Goal: Information Seeking & Learning: Learn about a topic

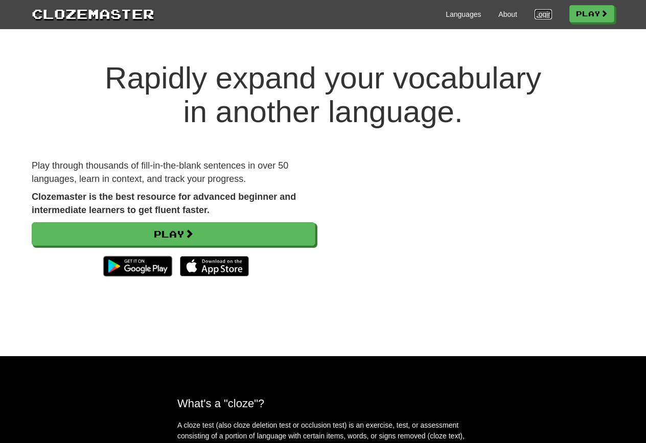
click at [535, 12] on link "Login" at bounding box center [543, 14] width 17 height 10
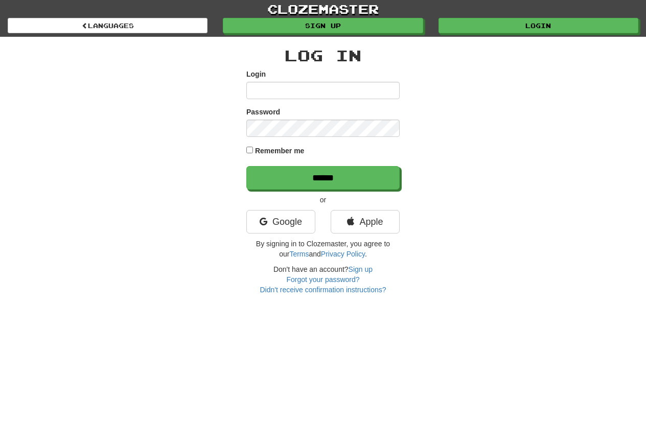
click at [349, 96] on input "Login" at bounding box center [322, 90] width 153 height 17
type input "******"
click at [307, 118] on div "Password" at bounding box center [322, 122] width 153 height 30
click at [246, 166] on input "******" at bounding box center [322, 178] width 153 height 24
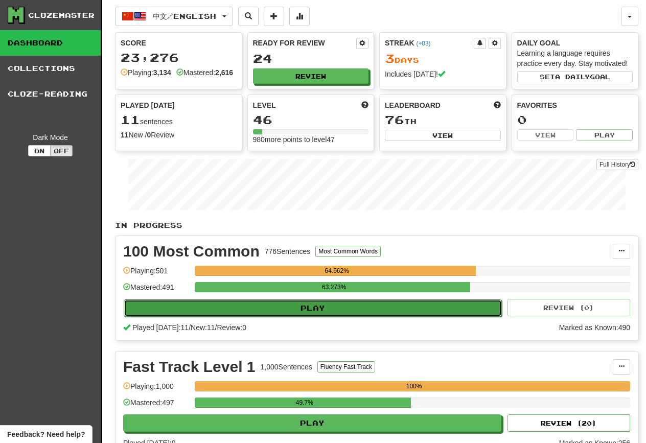
click at [319, 317] on button "Play" at bounding box center [313, 308] width 378 height 17
select select "********"
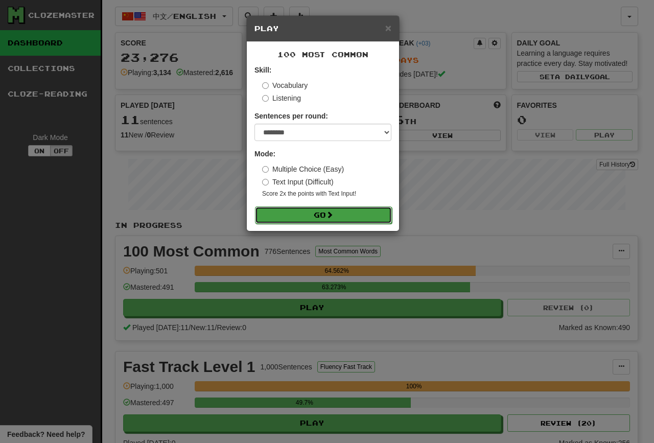
click at [305, 208] on button "Go" at bounding box center [323, 215] width 137 height 17
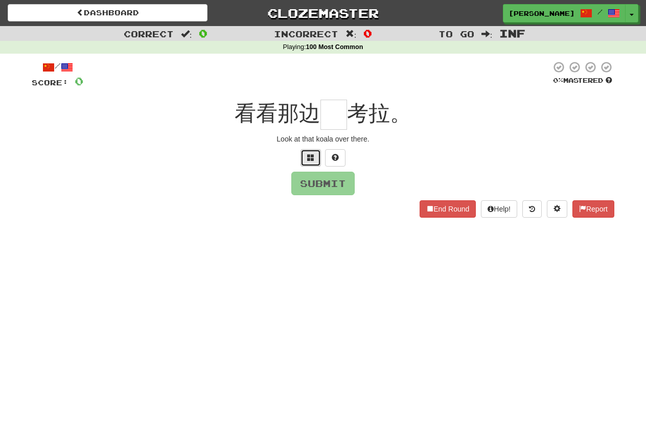
click at [307, 152] on button at bounding box center [311, 157] width 20 height 17
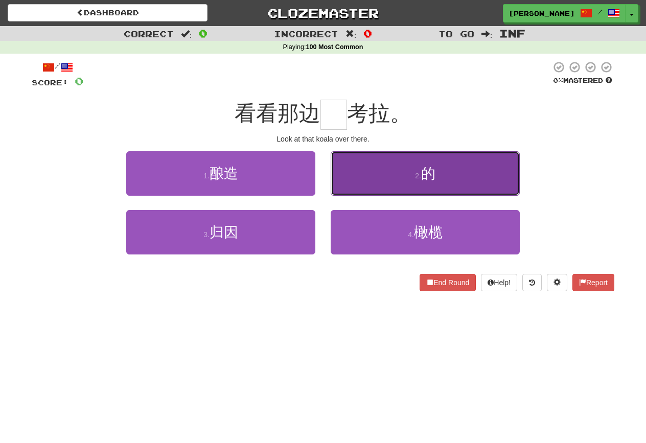
click at [348, 165] on button "2 . 的" at bounding box center [425, 173] width 189 height 44
type input "*"
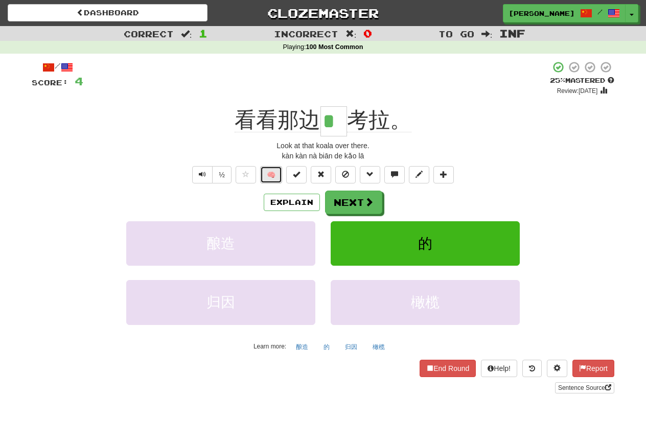
click at [277, 175] on button "🧠" at bounding box center [271, 174] width 22 height 17
click at [356, 208] on button "Next" at bounding box center [354, 203] width 57 height 24
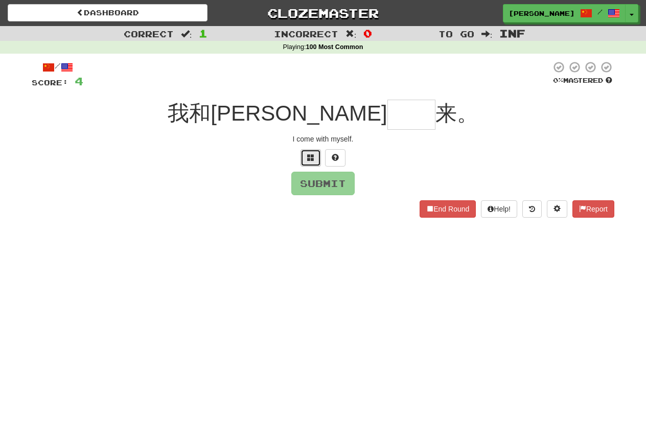
click at [317, 166] on button at bounding box center [311, 157] width 20 height 17
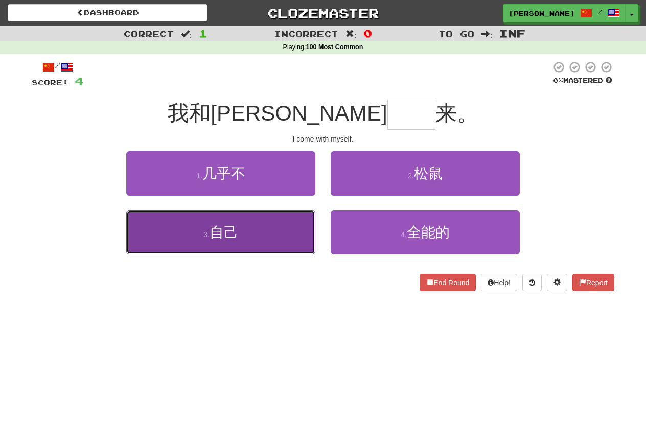
click at [294, 231] on button "3 . 自己" at bounding box center [220, 232] width 189 height 44
type input "**"
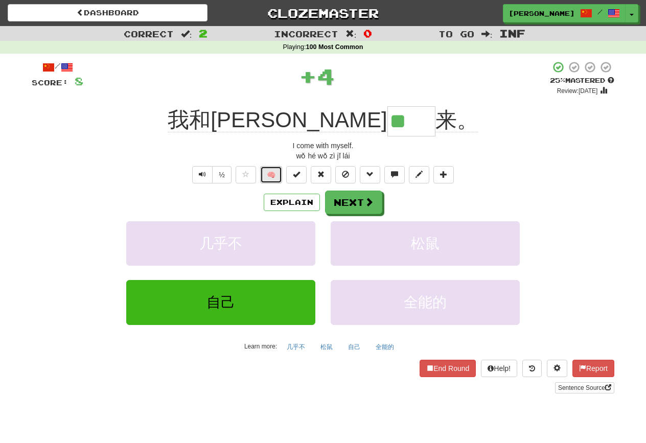
click at [274, 172] on button "🧠" at bounding box center [271, 174] width 22 height 17
click at [384, 200] on div "Explain Next" at bounding box center [323, 203] width 583 height 24
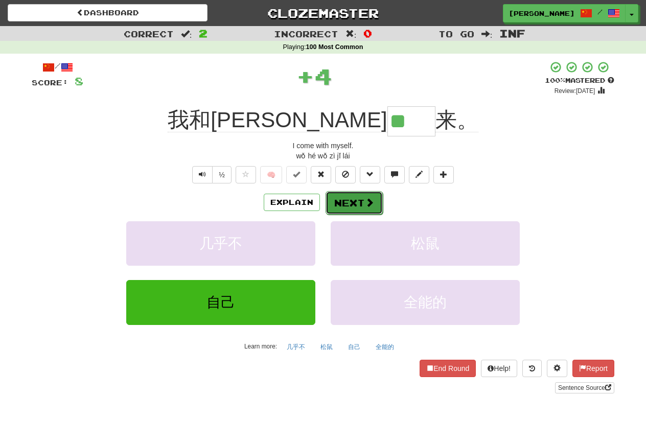
click at [357, 201] on button "Next" at bounding box center [354, 203] width 57 height 24
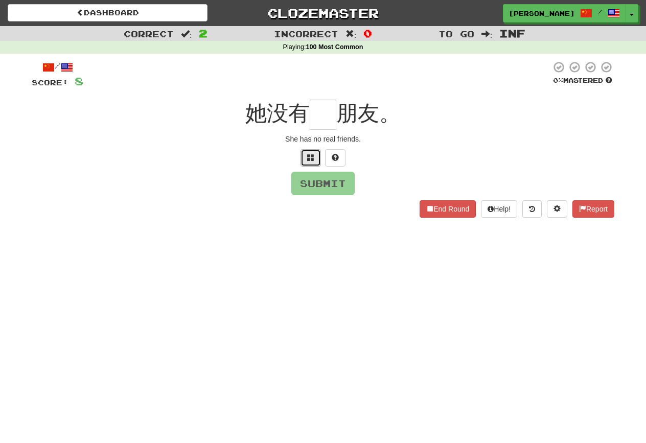
click at [306, 155] on button at bounding box center [311, 157] width 20 height 17
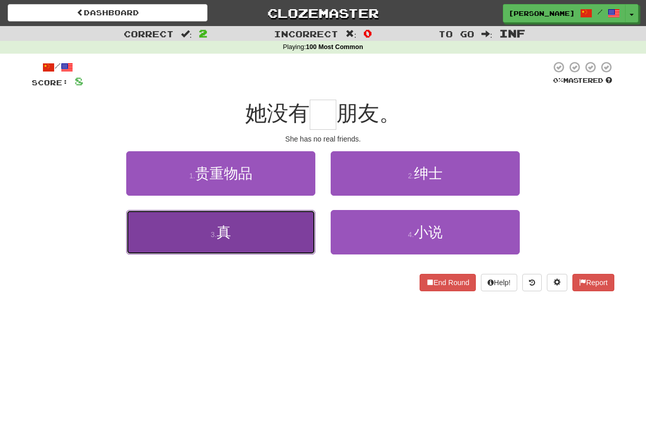
click at [248, 235] on button "3 . 真" at bounding box center [220, 232] width 189 height 44
type input "*"
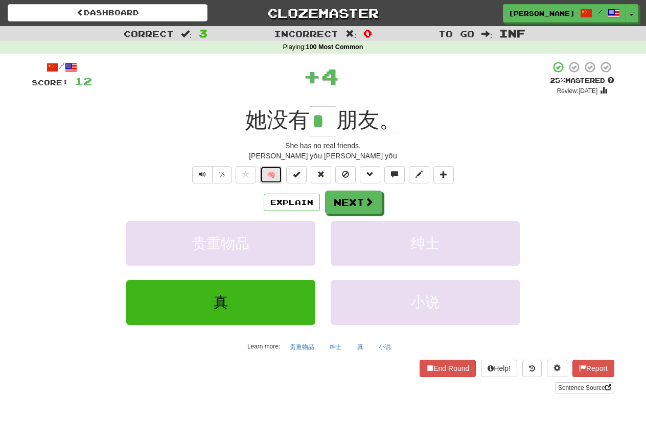
click at [272, 174] on button "🧠" at bounding box center [271, 174] width 22 height 17
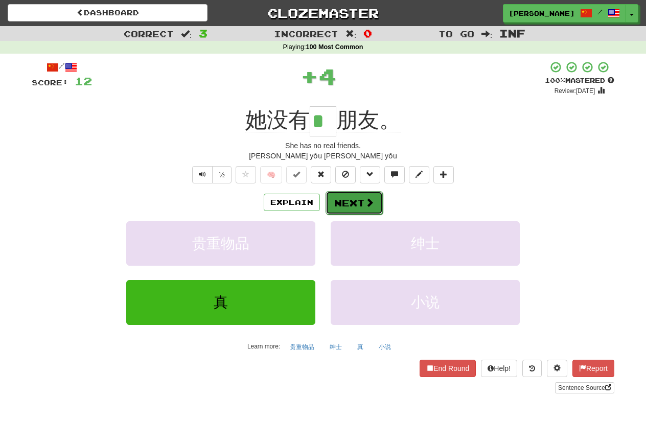
click at [376, 207] on button "Next" at bounding box center [354, 203] width 57 height 24
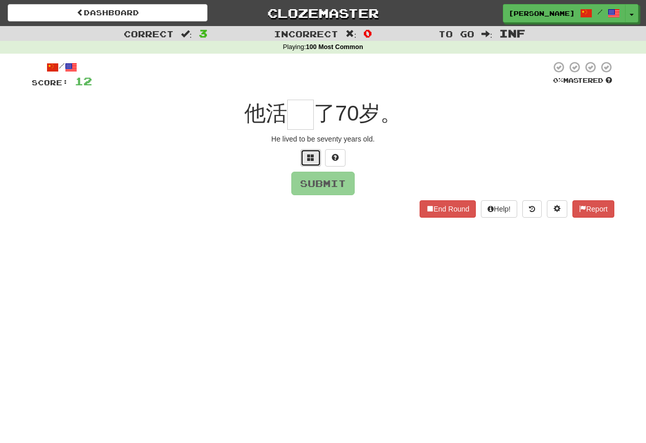
click at [314, 152] on button at bounding box center [311, 157] width 20 height 17
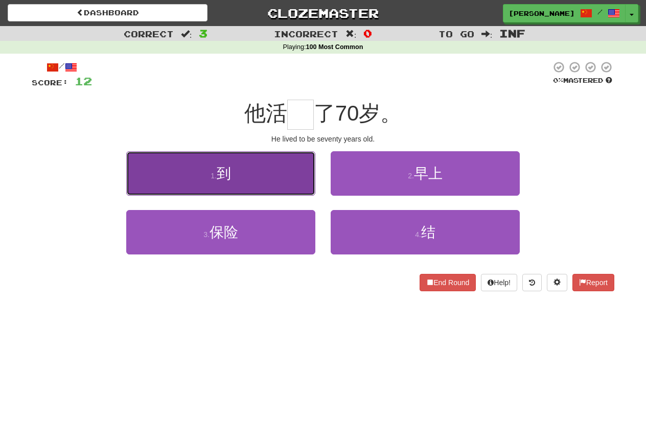
click at [305, 160] on button "1 . 到" at bounding box center [220, 173] width 189 height 44
type input "*"
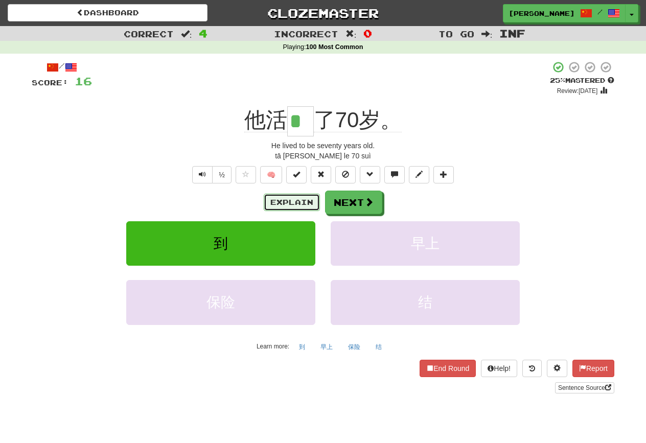
click at [291, 208] on button "Explain" at bounding box center [292, 202] width 56 height 17
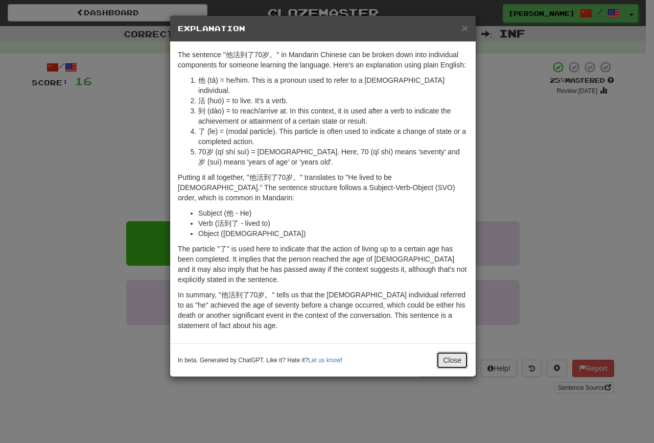
click at [442, 354] on button "Close" at bounding box center [453, 360] width 32 height 17
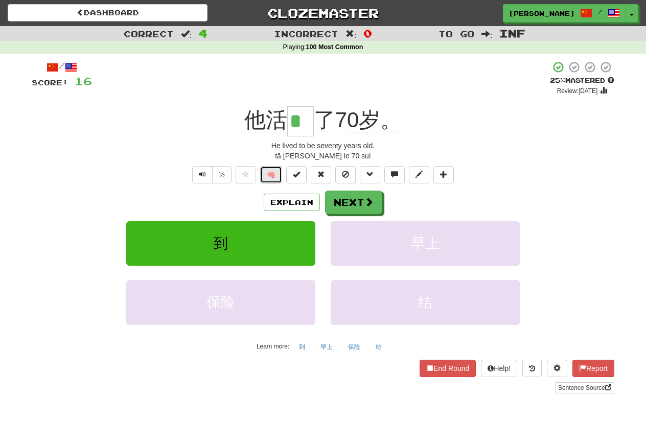
click at [276, 175] on button "🧠" at bounding box center [271, 174] width 22 height 17
click at [358, 203] on button "Next" at bounding box center [354, 203] width 57 height 24
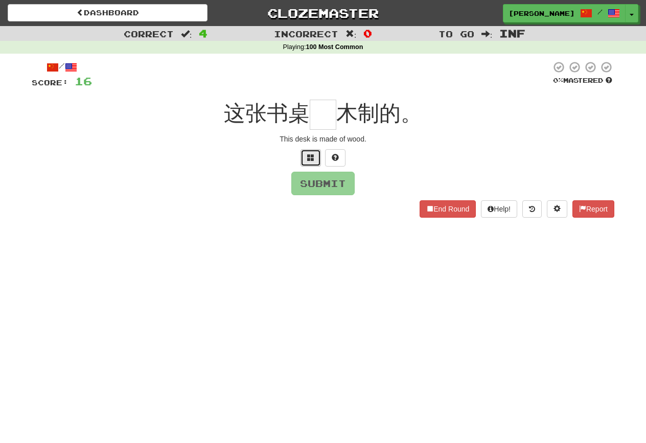
click at [316, 156] on button at bounding box center [311, 157] width 20 height 17
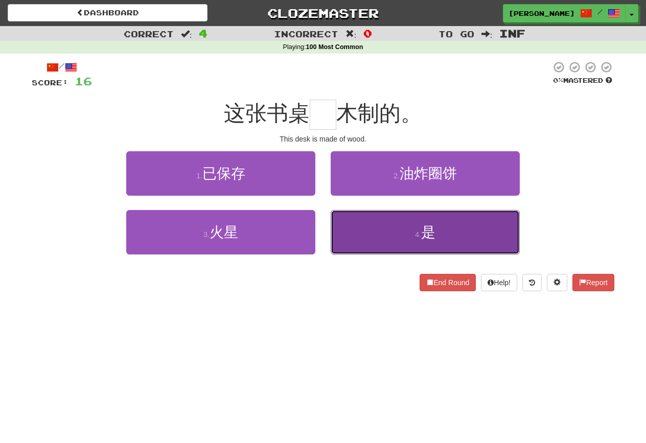
click at [403, 252] on button "4 . 是" at bounding box center [425, 232] width 189 height 44
type input "*"
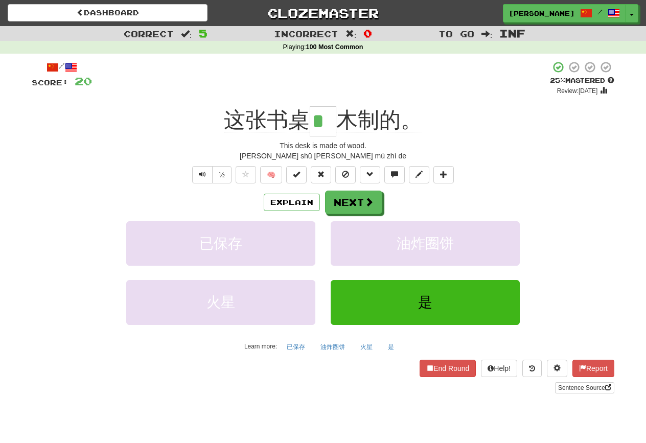
click at [278, 184] on div "/ Score: 20 + 4 25 % Mastered Review: 2025-08-20 这张书桌 * 木制的。 This desk is made …" at bounding box center [323, 227] width 583 height 333
click at [272, 178] on button "🧠" at bounding box center [271, 174] width 22 height 17
click at [346, 208] on button "Next" at bounding box center [354, 203] width 57 height 24
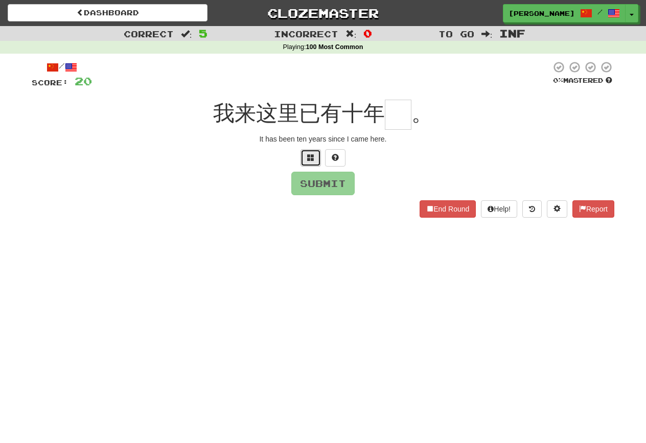
click at [317, 162] on button at bounding box center [311, 157] width 20 height 17
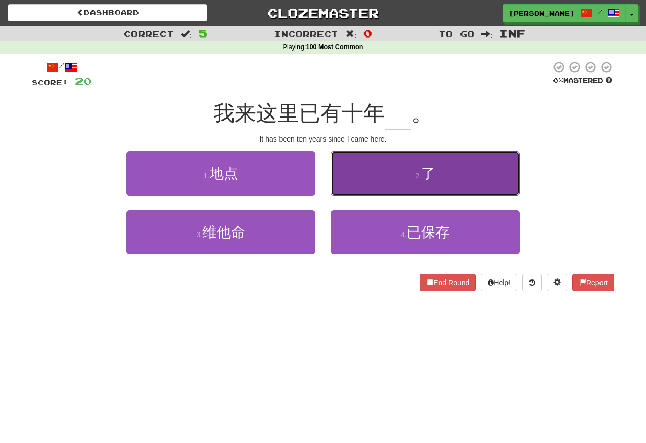
click at [460, 166] on button "2 . 了" at bounding box center [425, 173] width 189 height 44
type input "*"
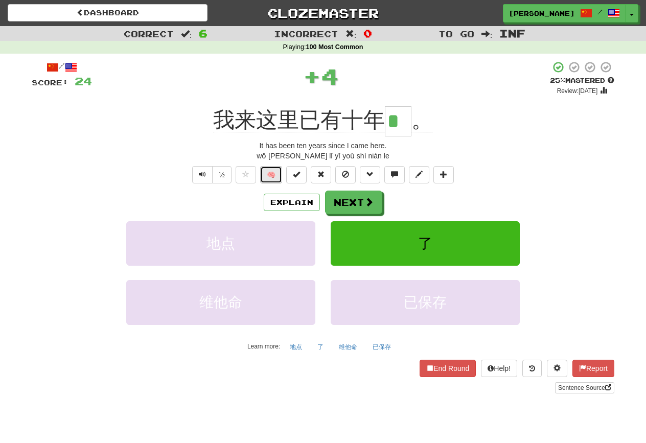
click at [272, 176] on button "🧠" at bounding box center [271, 174] width 22 height 17
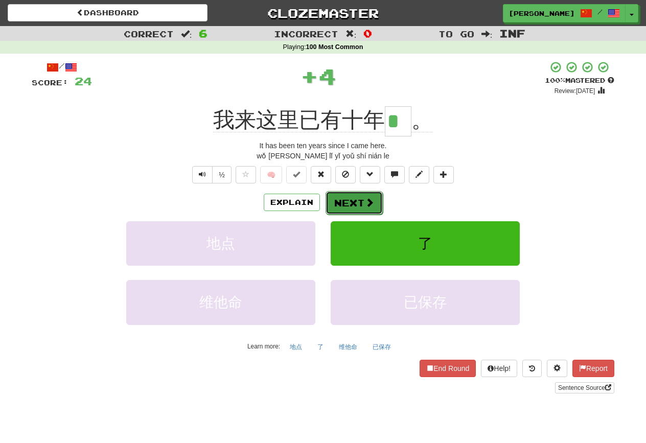
click at [373, 201] on span at bounding box center [369, 202] width 9 height 9
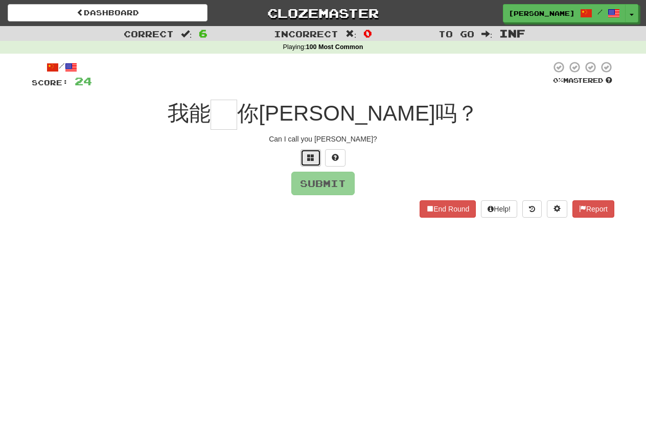
click at [306, 155] on button at bounding box center [311, 157] width 20 height 17
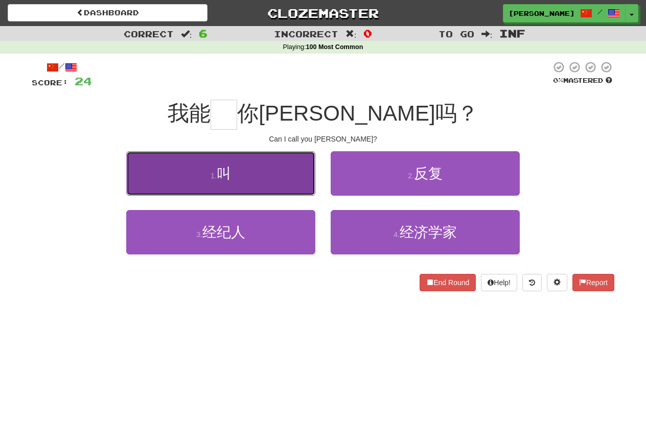
click at [276, 171] on button "1 . 叫" at bounding box center [220, 173] width 189 height 44
type input "*"
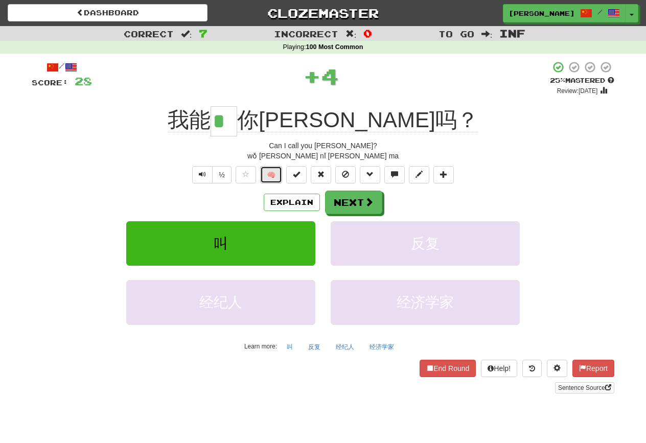
click at [278, 174] on button "🧠" at bounding box center [271, 174] width 22 height 17
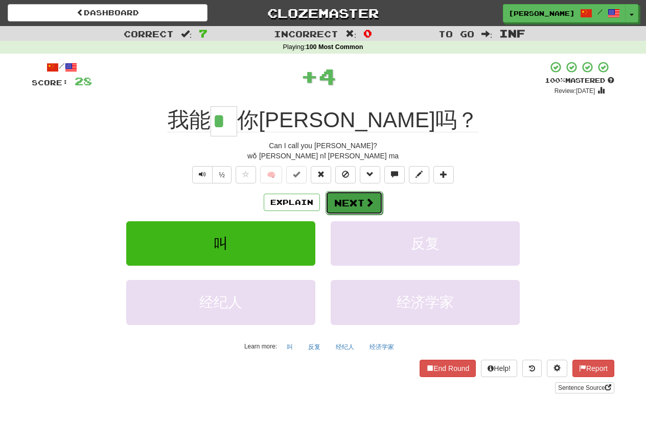
click at [345, 198] on button "Next" at bounding box center [354, 203] width 57 height 24
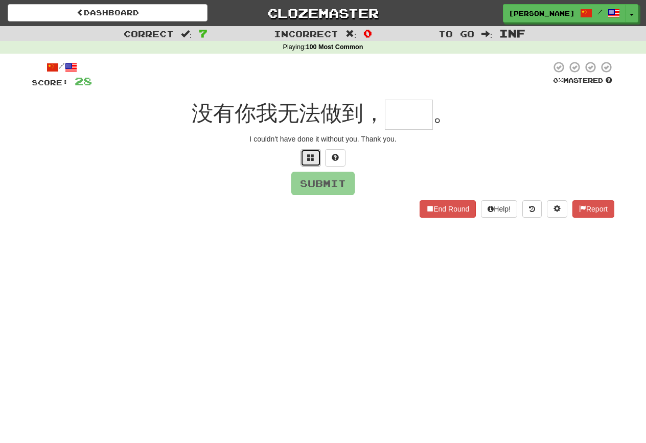
click at [309, 163] on button at bounding box center [311, 157] width 20 height 17
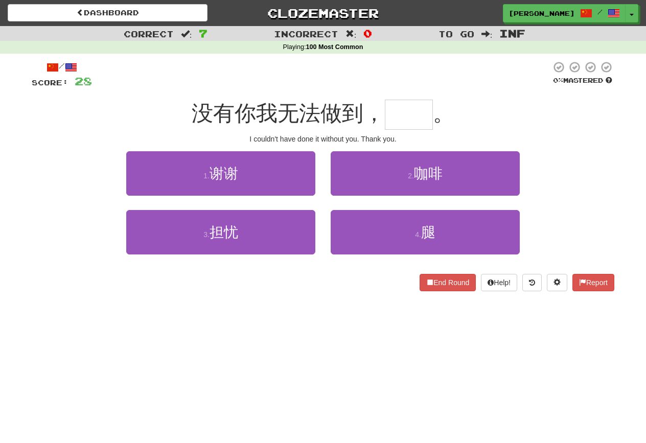
click at [240, 197] on div "1 . 谢谢" at bounding box center [221, 180] width 204 height 59
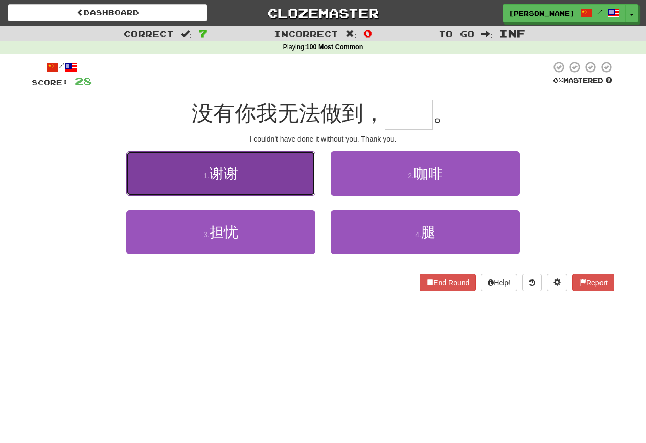
click at [240, 188] on button "1 . 谢谢" at bounding box center [220, 173] width 189 height 44
type input "**"
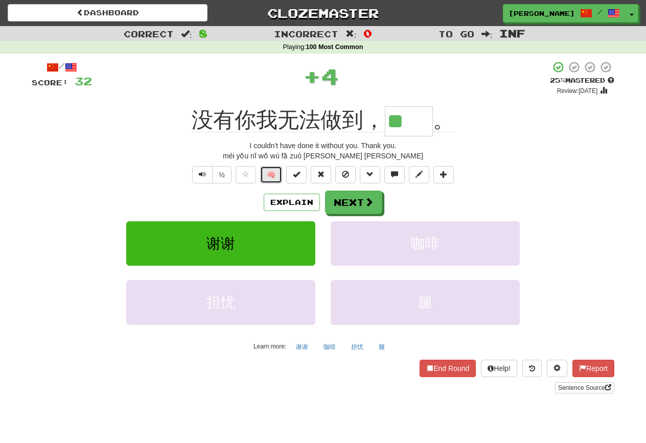
click at [270, 174] on button "🧠" at bounding box center [271, 174] width 22 height 17
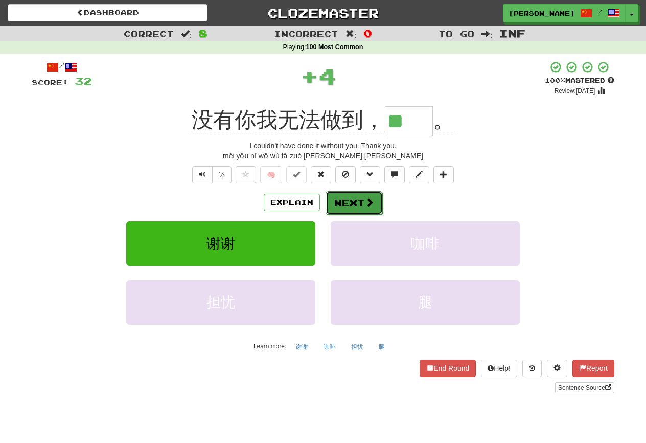
click at [343, 199] on button "Next" at bounding box center [354, 203] width 57 height 24
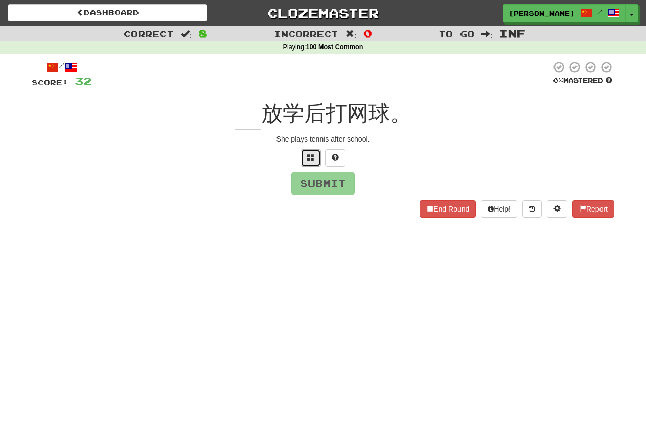
click at [314, 156] on button at bounding box center [311, 157] width 20 height 17
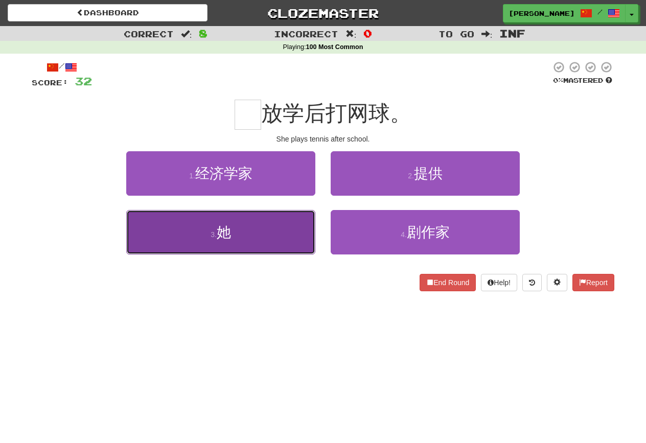
click at [289, 234] on button "3 . 她" at bounding box center [220, 232] width 189 height 44
type input "*"
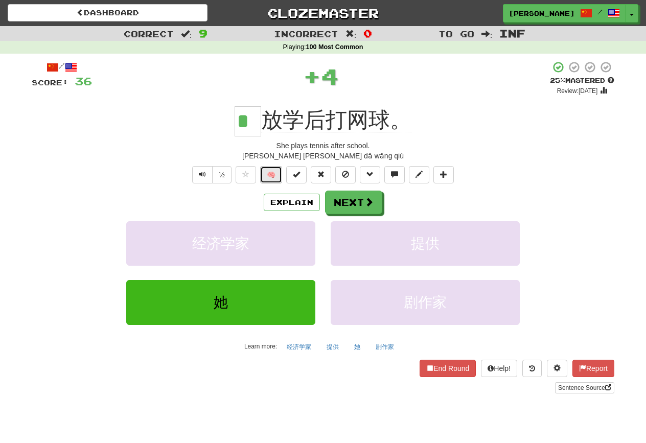
click at [271, 167] on button "🧠" at bounding box center [271, 174] width 22 height 17
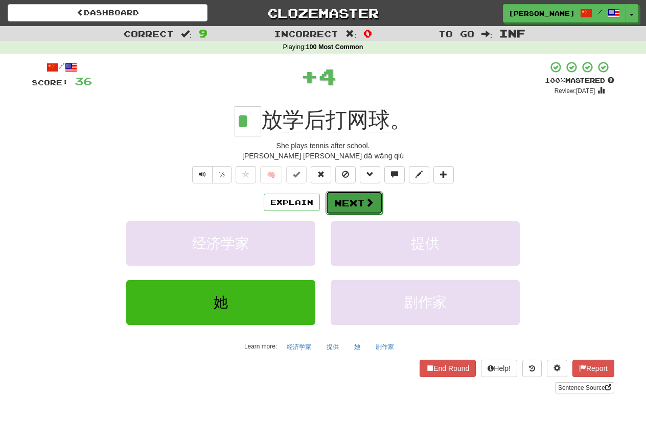
click at [344, 201] on button "Next" at bounding box center [354, 203] width 57 height 24
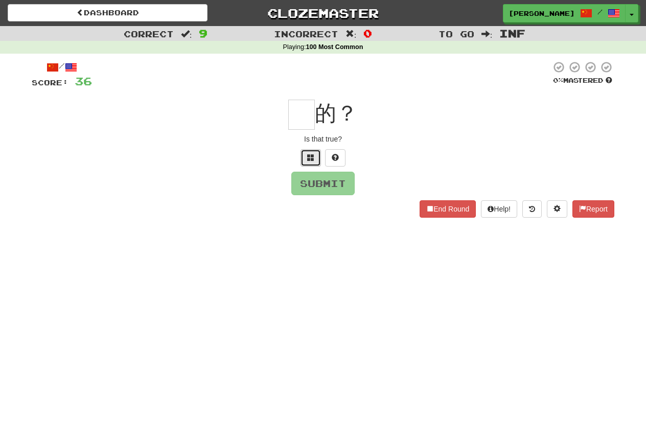
click at [314, 157] on span at bounding box center [310, 157] width 7 height 7
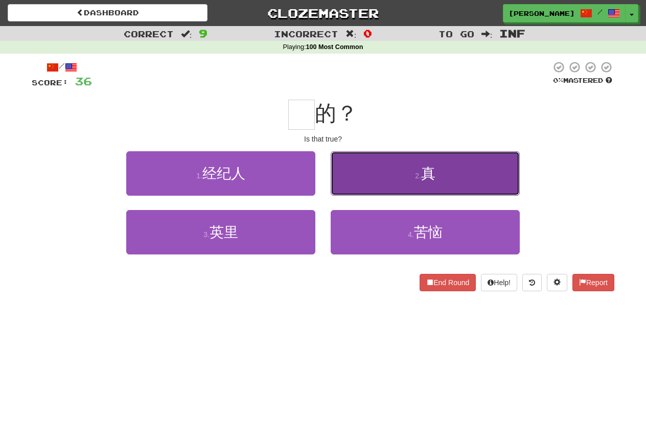
click at [369, 189] on button "2 . 真" at bounding box center [425, 173] width 189 height 44
type input "*"
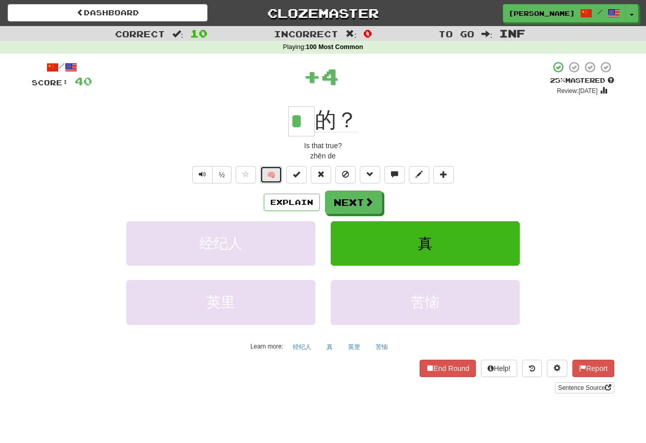
click at [268, 175] on button "🧠" at bounding box center [271, 174] width 22 height 17
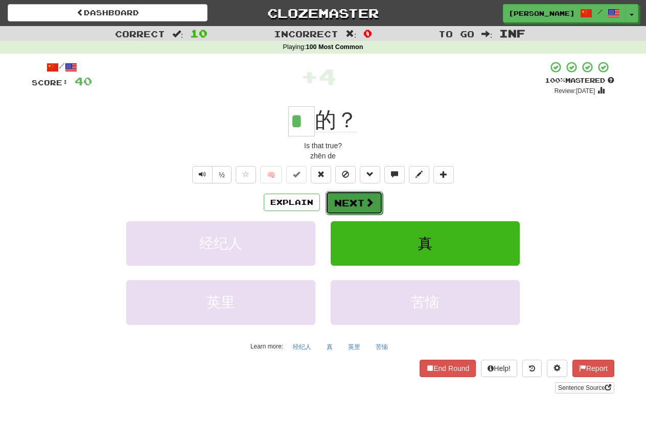
click at [353, 198] on button "Next" at bounding box center [354, 203] width 57 height 24
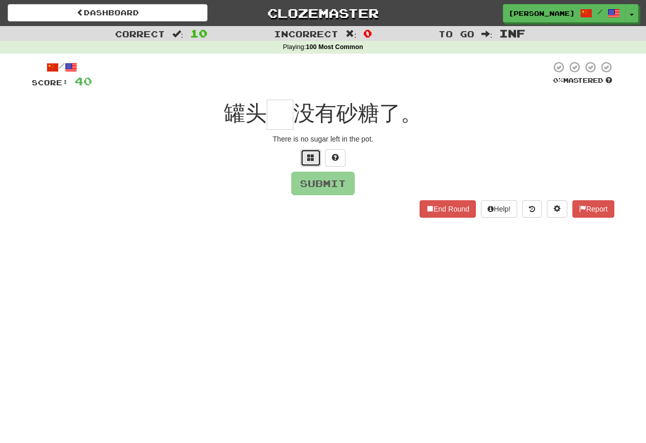
click at [318, 158] on button at bounding box center [311, 157] width 20 height 17
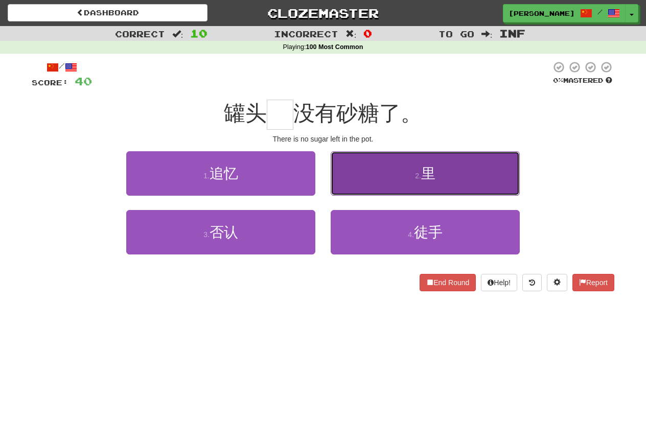
click at [364, 165] on button "2 . 里" at bounding box center [425, 173] width 189 height 44
type input "*"
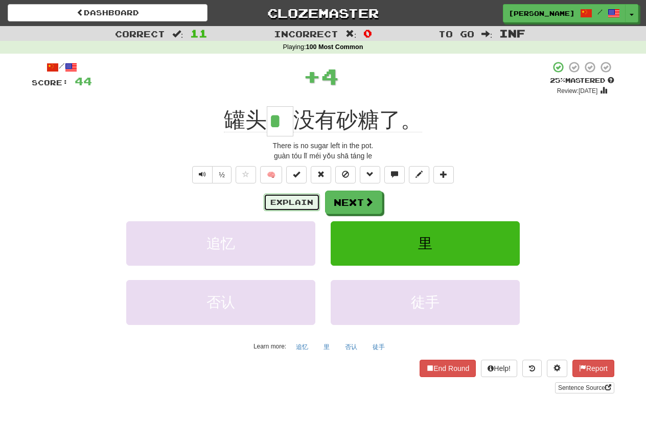
click at [292, 202] on button "Explain" at bounding box center [292, 202] width 56 height 17
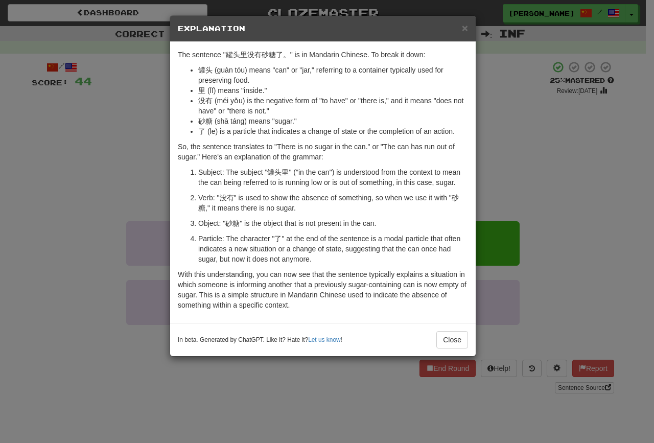
click at [146, 301] on div "× Explanation The sentence "罐头里没有砂糖了。" is in Mandarin Chinese. To break it down…" at bounding box center [327, 221] width 654 height 443
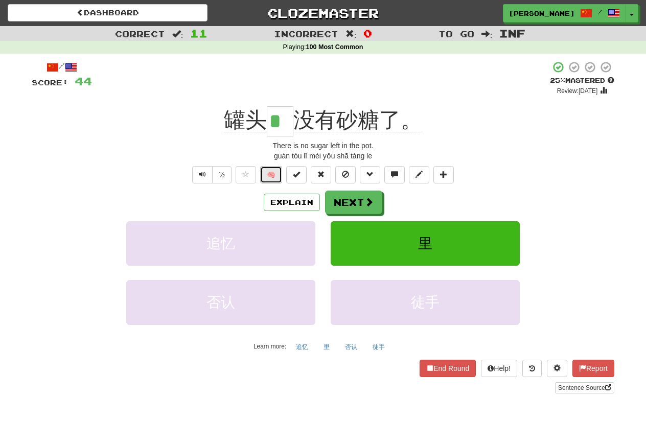
click at [276, 176] on button "🧠" at bounding box center [271, 174] width 22 height 17
click at [348, 210] on button "Next" at bounding box center [354, 203] width 57 height 24
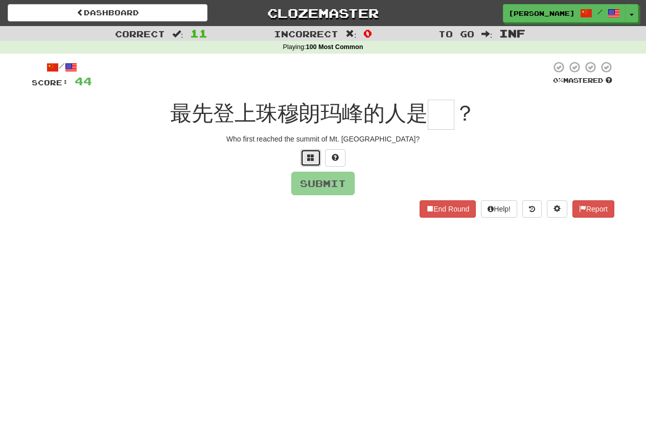
click at [312, 165] on button at bounding box center [311, 157] width 20 height 17
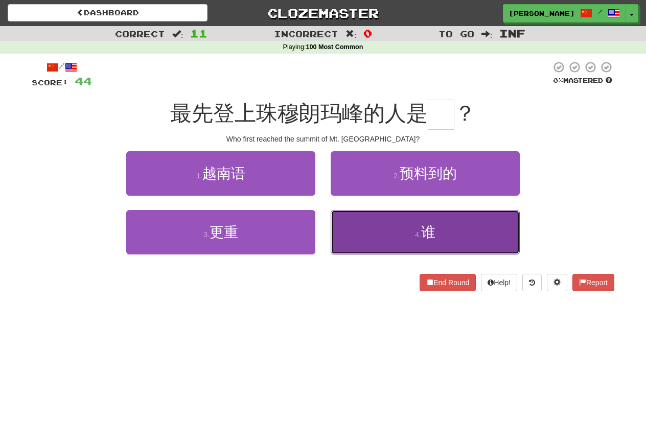
click at [376, 233] on button "4 . 谁" at bounding box center [425, 232] width 189 height 44
type input "*"
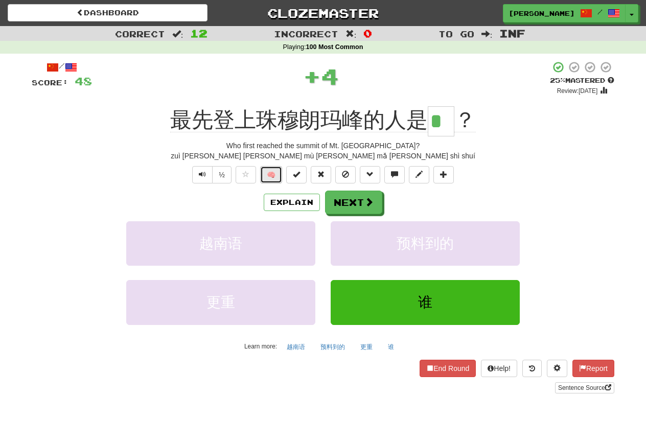
click at [267, 174] on button "🧠" at bounding box center [271, 174] width 22 height 17
click at [281, 204] on button "Explain" at bounding box center [292, 202] width 56 height 17
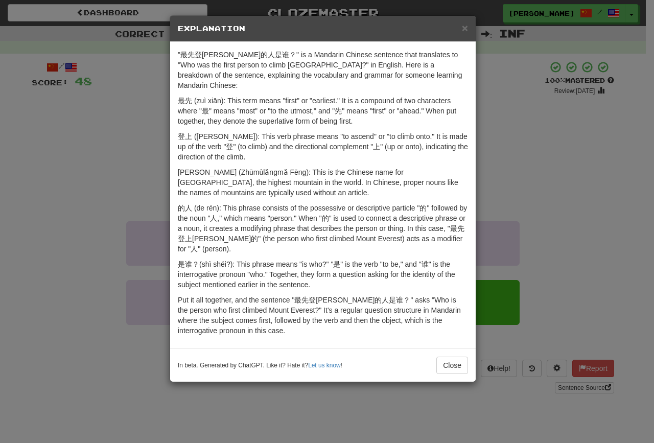
click at [461, 364] on div "In beta. Generated by ChatGPT. Like it? Hate it? Let us know ! Close" at bounding box center [323, 365] width 306 height 33
click at [460, 357] on button "Close" at bounding box center [453, 365] width 32 height 17
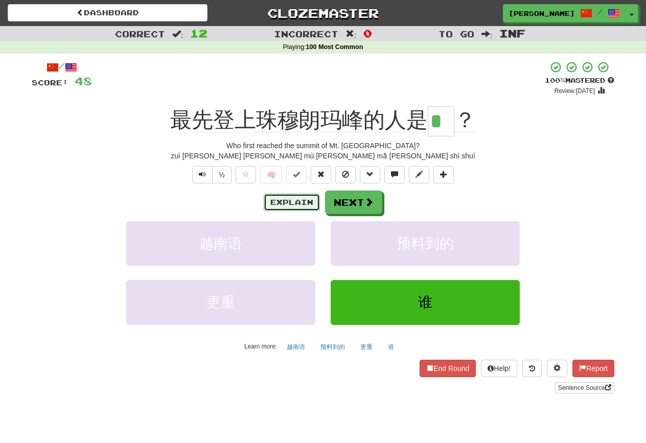
click at [301, 209] on button "Explain" at bounding box center [292, 202] width 56 height 17
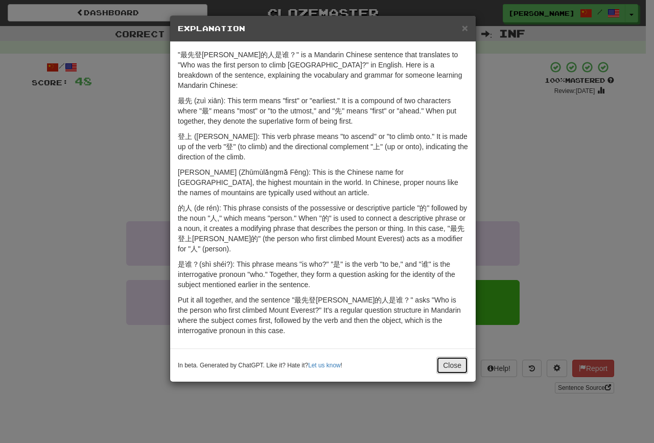
click at [449, 357] on button "Close" at bounding box center [453, 365] width 32 height 17
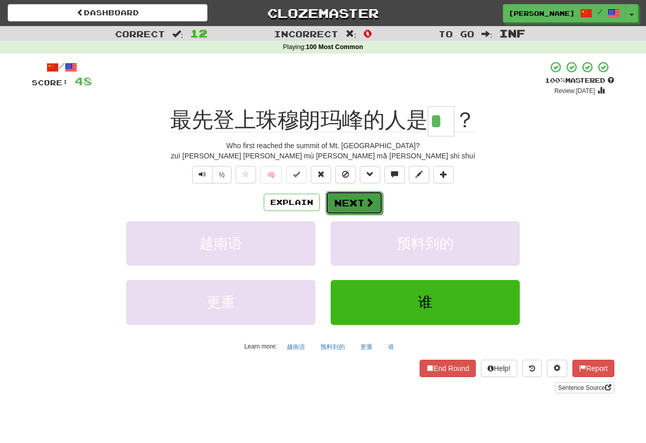
click at [363, 213] on button "Next" at bounding box center [354, 203] width 57 height 24
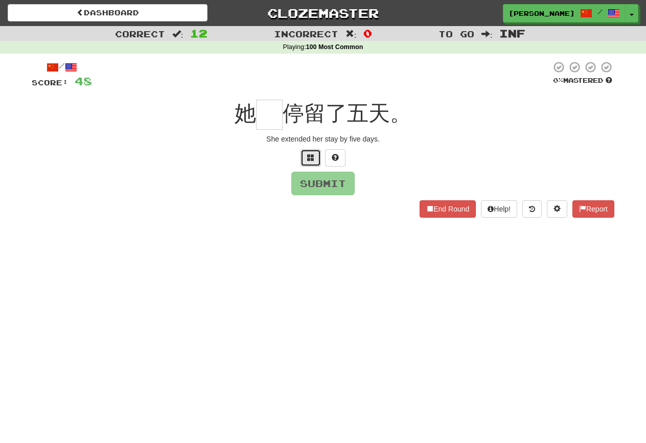
click at [312, 159] on span at bounding box center [310, 157] width 7 height 7
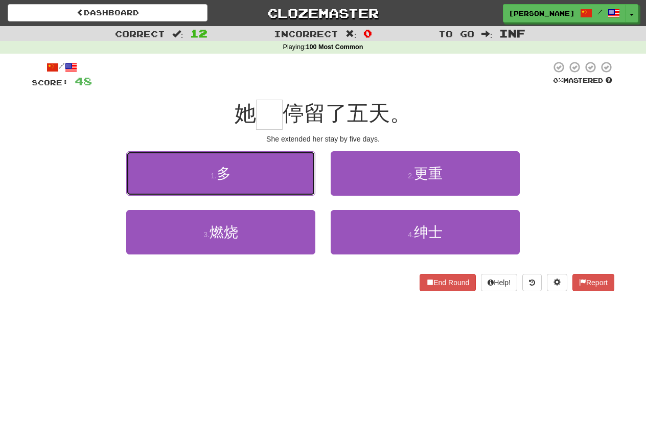
click at [312, 159] on button "1 . 多" at bounding box center [220, 173] width 189 height 44
type input "*"
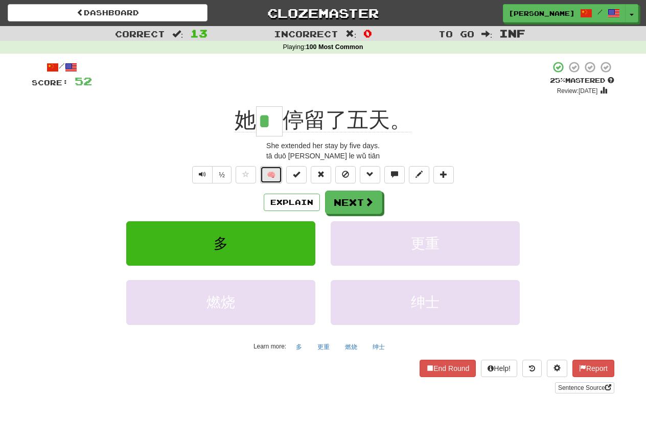
click at [275, 179] on button "🧠" at bounding box center [271, 174] width 22 height 17
click at [280, 200] on button "Explain" at bounding box center [292, 202] width 56 height 17
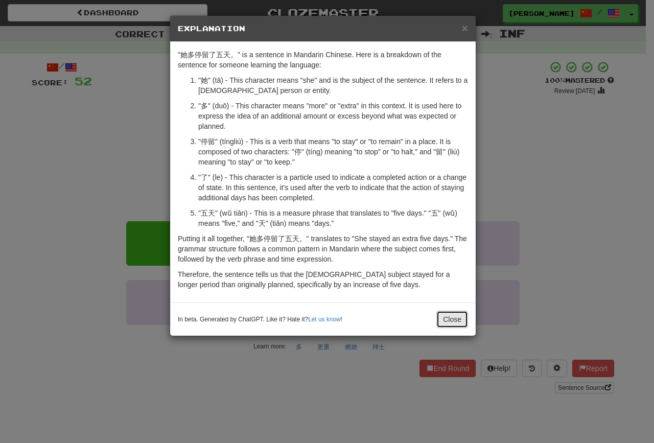
click at [465, 315] on button "Close" at bounding box center [453, 319] width 32 height 17
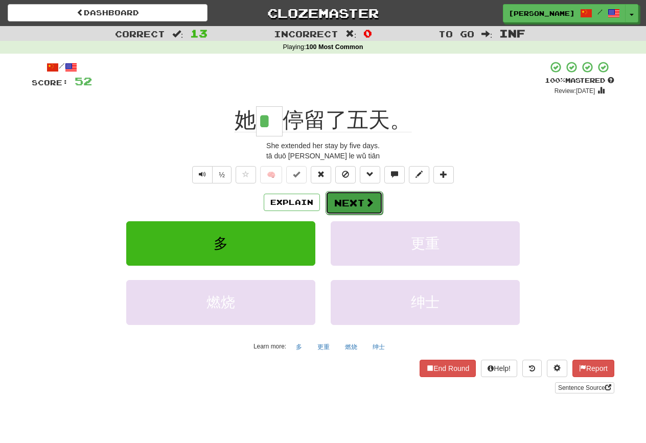
click at [358, 198] on button "Next" at bounding box center [354, 203] width 57 height 24
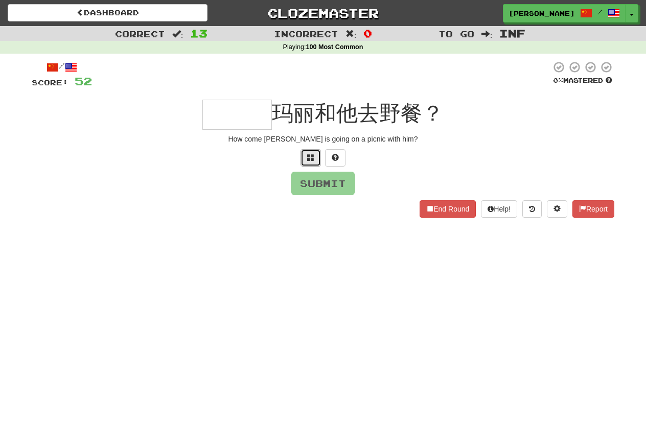
click at [315, 158] on button at bounding box center [311, 157] width 20 height 17
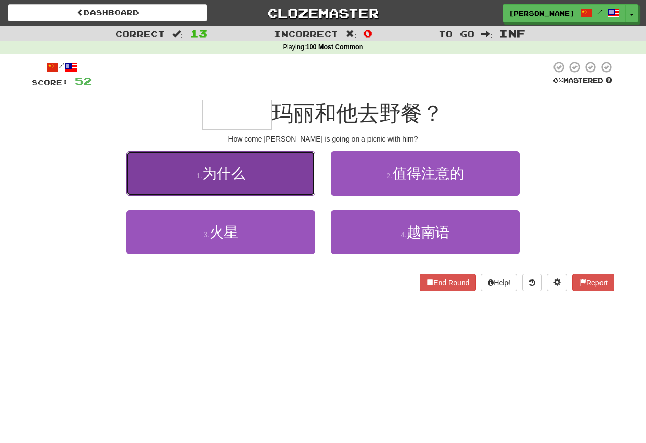
click at [276, 169] on button "1 . 为什么" at bounding box center [220, 173] width 189 height 44
type input "***"
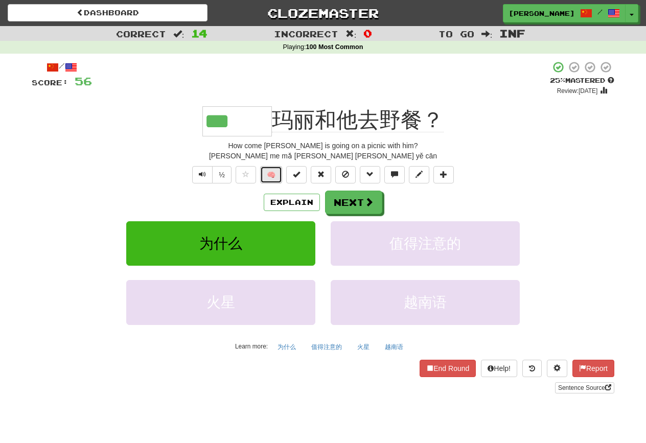
click at [272, 177] on button "🧠" at bounding box center [271, 174] width 22 height 17
click at [351, 202] on button "Next" at bounding box center [354, 203] width 57 height 24
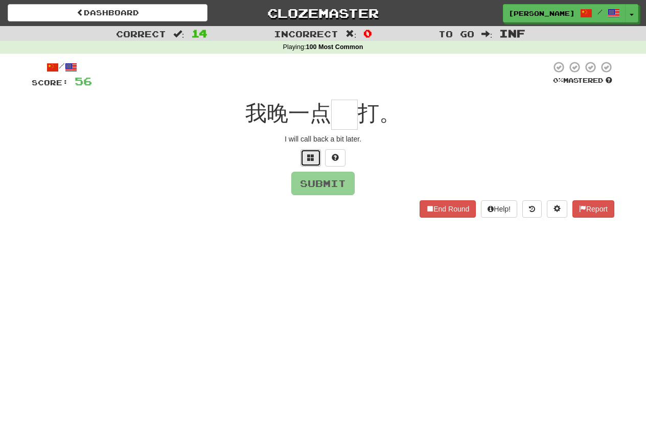
click at [306, 159] on button at bounding box center [311, 157] width 20 height 17
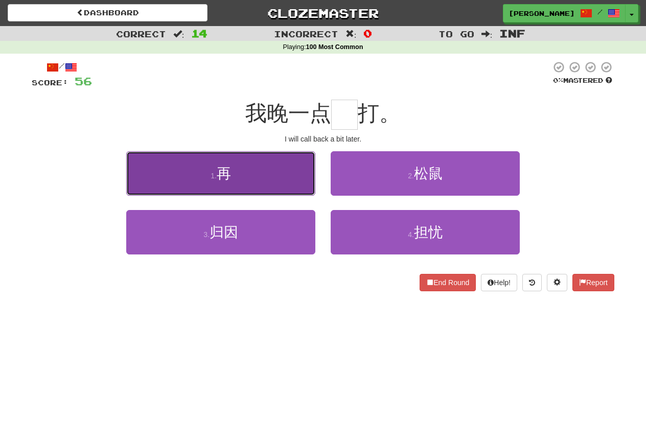
click at [272, 176] on button "1 . 再" at bounding box center [220, 173] width 189 height 44
type input "*"
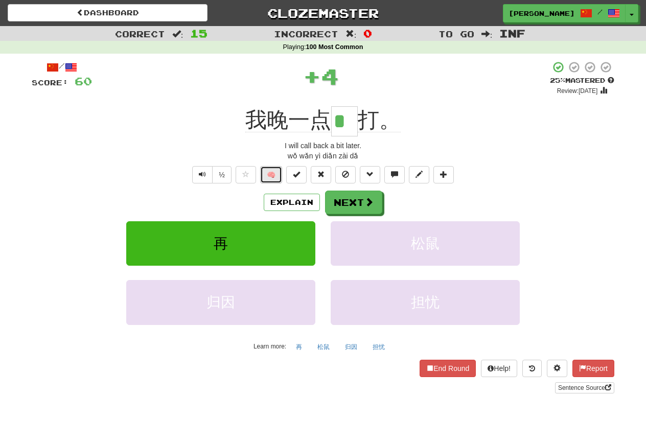
click at [271, 174] on button "🧠" at bounding box center [271, 174] width 22 height 17
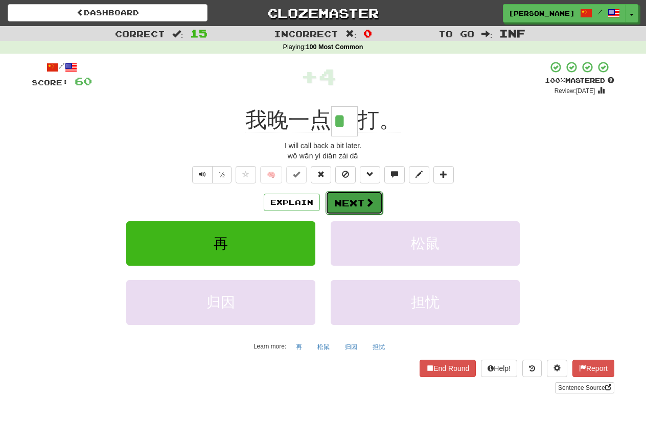
click at [355, 196] on button "Next" at bounding box center [354, 203] width 57 height 24
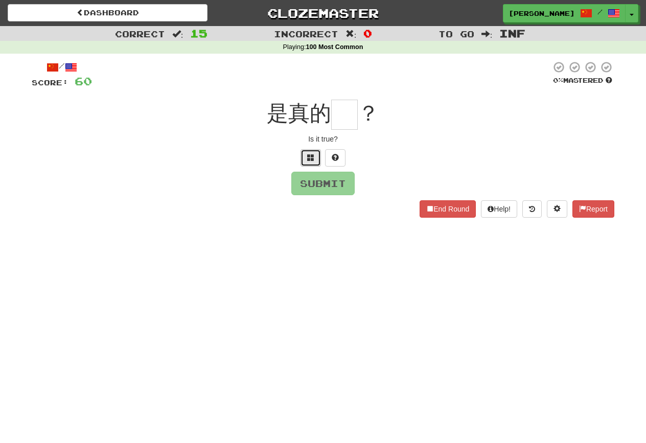
click at [311, 156] on span at bounding box center [310, 157] width 7 height 7
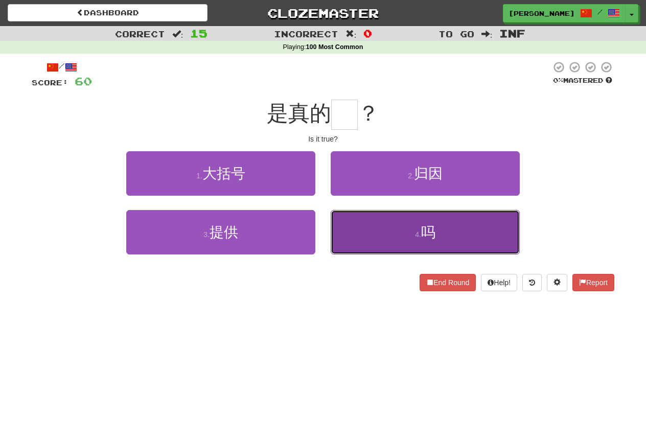
click at [337, 224] on button "4 . 吗" at bounding box center [425, 232] width 189 height 44
type input "*"
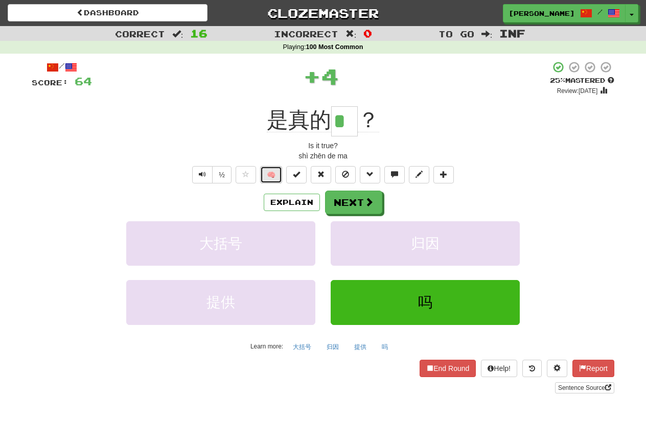
click at [278, 175] on button "🧠" at bounding box center [271, 174] width 22 height 17
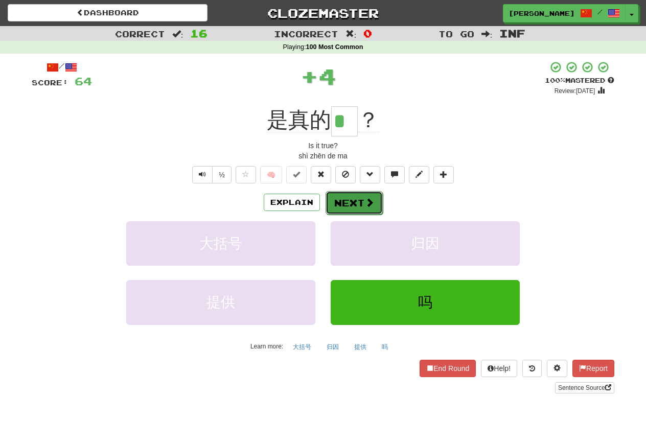
click at [372, 209] on button "Next" at bounding box center [354, 203] width 57 height 24
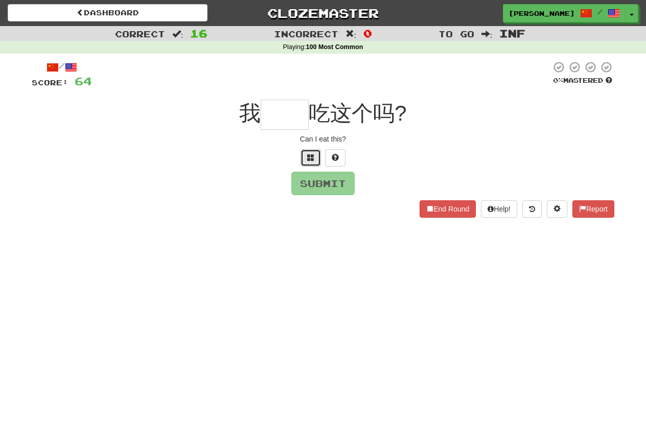
click at [307, 152] on button at bounding box center [311, 157] width 20 height 17
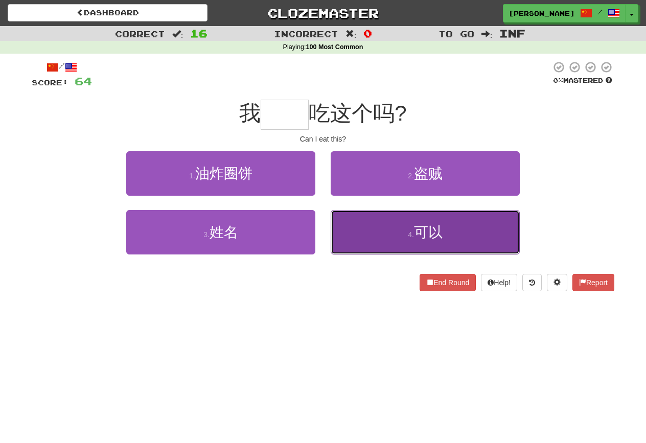
click at [366, 221] on button "4 . 可以" at bounding box center [425, 232] width 189 height 44
type input "**"
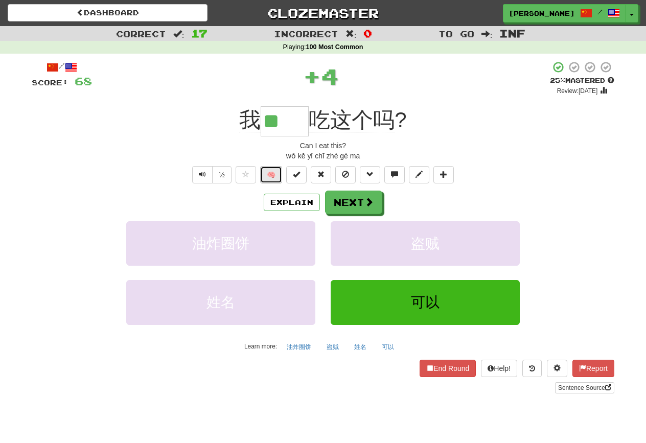
click at [273, 173] on button "🧠" at bounding box center [271, 174] width 22 height 17
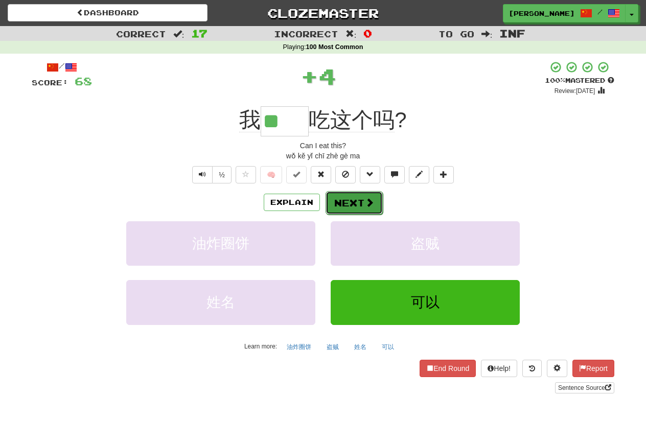
click at [353, 198] on button "Next" at bounding box center [354, 203] width 57 height 24
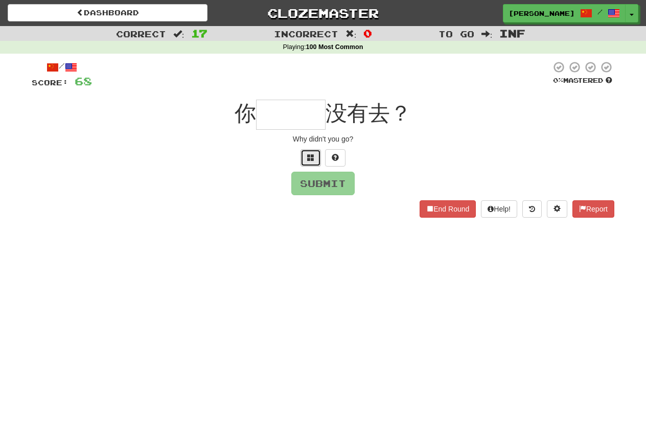
click at [318, 161] on button at bounding box center [311, 157] width 20 height 17
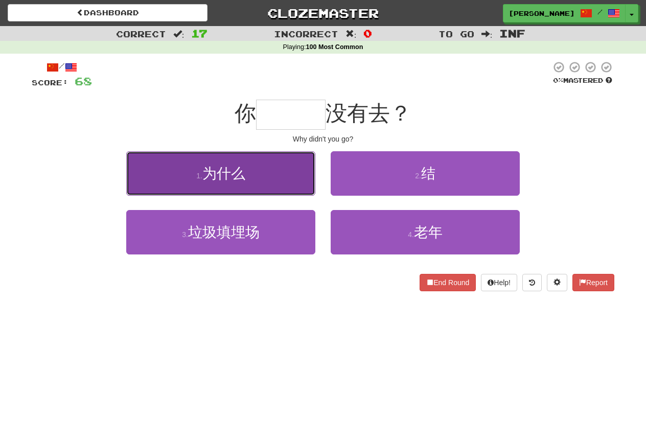
click at [283, 176] on button "1 . 为什么" at bounding box center [220, 173] width 189 height 44
type input "***"
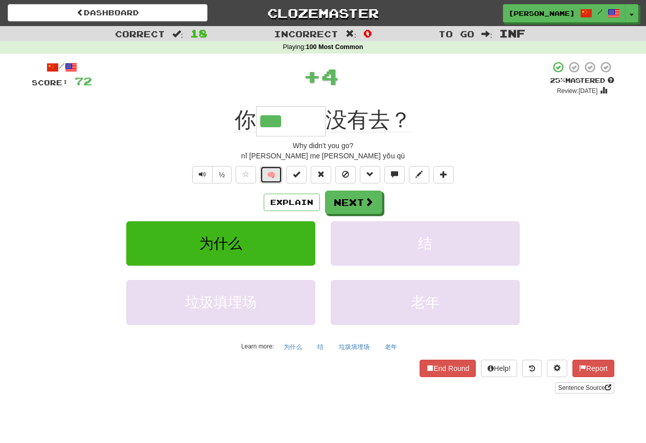
click at [271, 171] on button "🧠" at bounding box center [271, 174] width 22 height 17
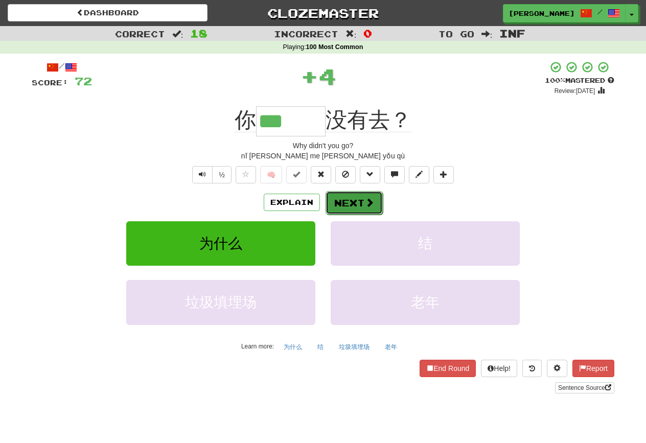
click at [373, 213] on button "Next" at bounding box center [354, 203] width 57 height 24
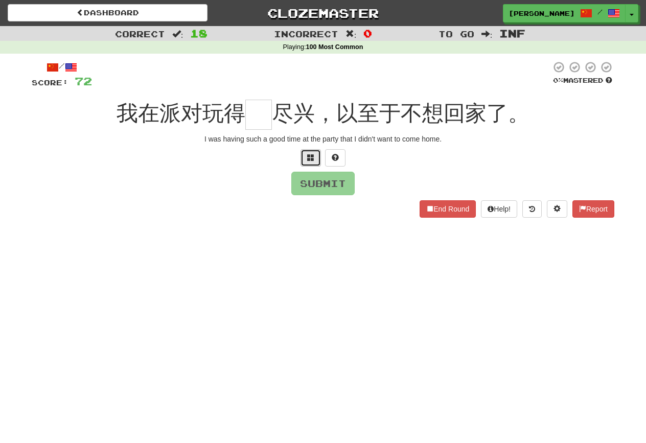
click at [317, 151] on button at bounding box center [311, 157] width 20 height 17
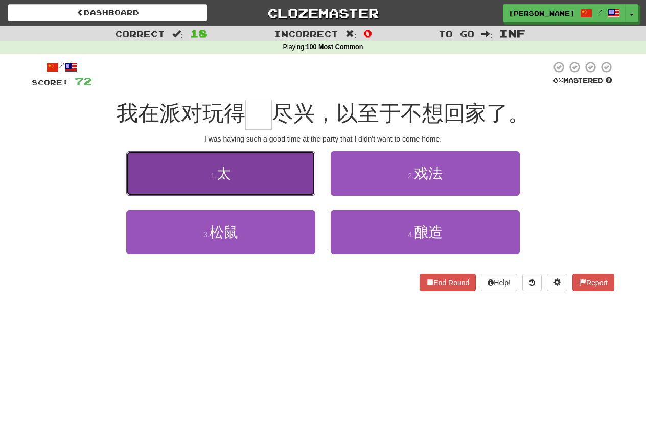
click at [266, 171] on button "1 . 太" at bounding box center [220, 173] width 189 height 44
type input "*"
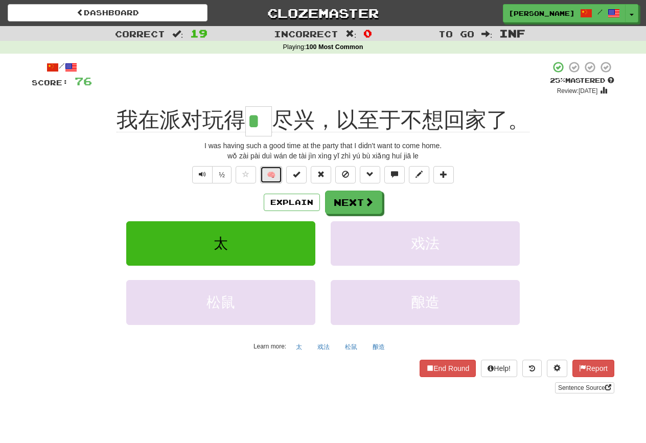
click at [273, 174] on button "🧠" at bounding box center [271, 174] width 22 height 17
click at [362, 200] on button "Next" at bounding box center [354, 203] width 57 height 24
